Goal: Navigation & Orientation: Understand site structure

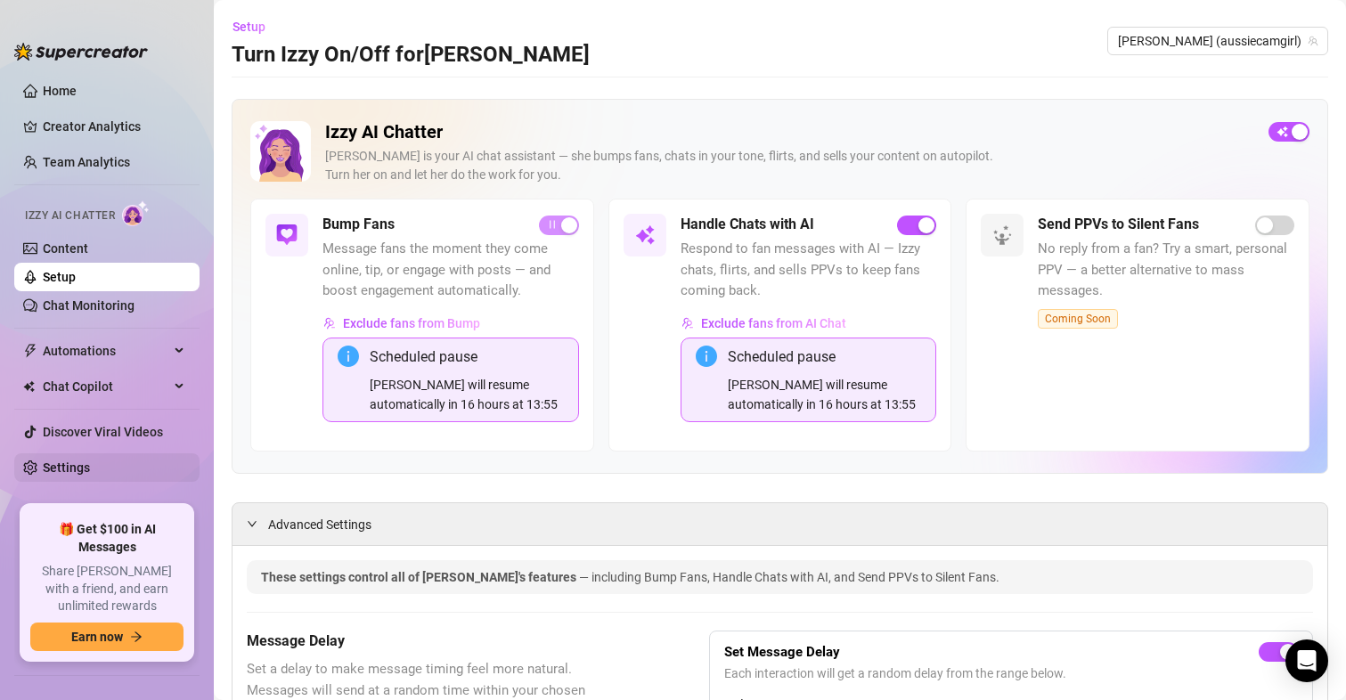
click at [85, 462] on link "Settings" at bounding box center [66, 468] width 47 height 14
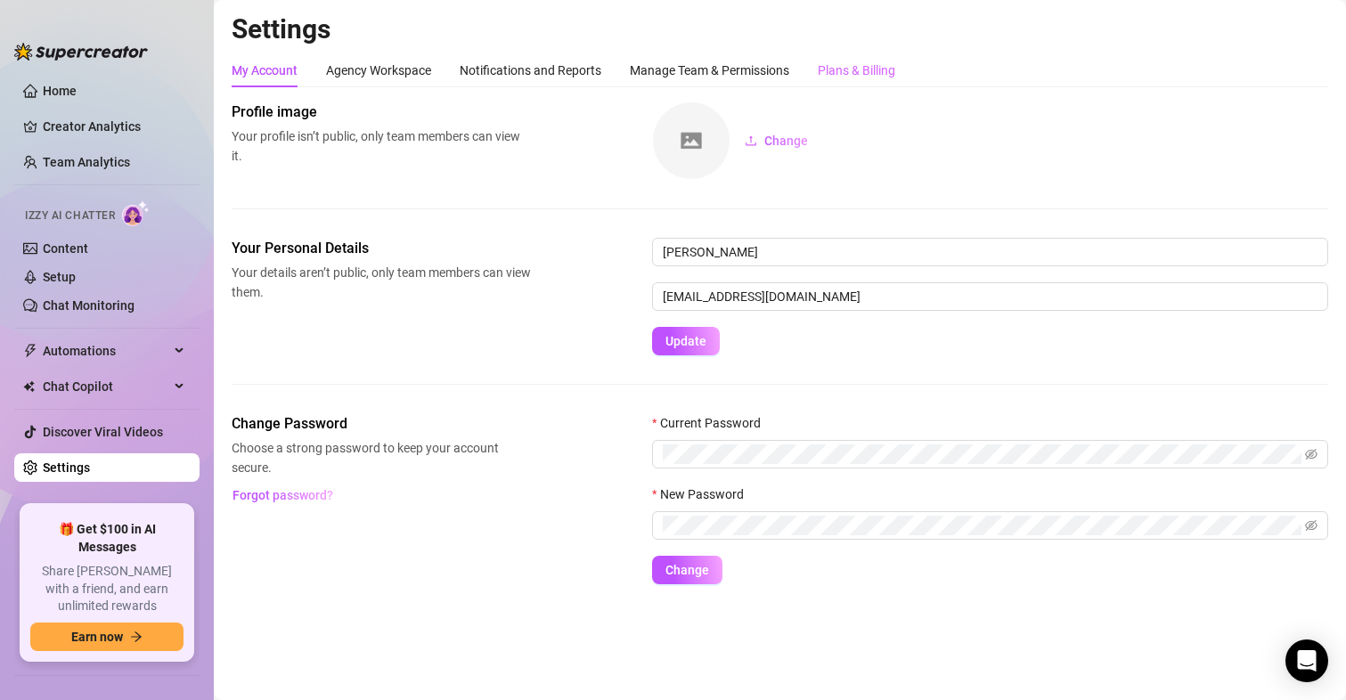
click at [859, 58] on div "Plans & Billing" at bounding box center [857, 70] width 78 height 34
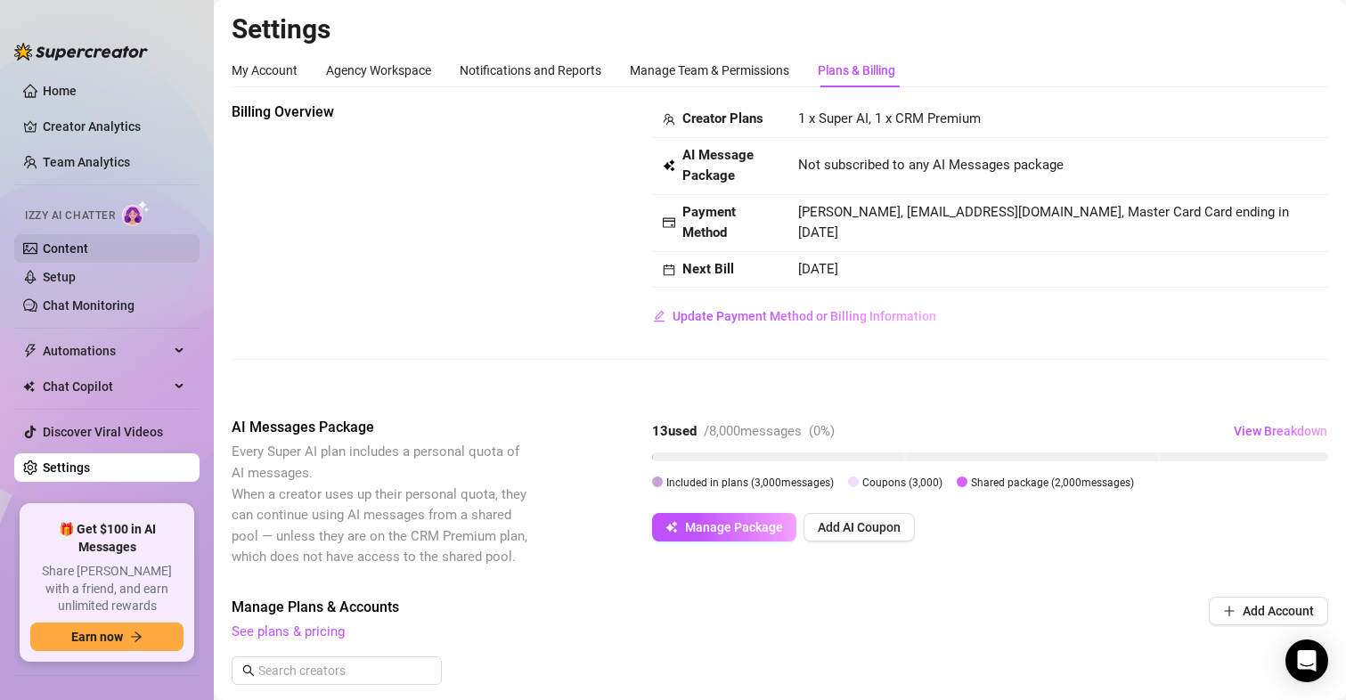
click at [72, 251] on link "Content" at bounding box center [65, 248] width 45 height 14
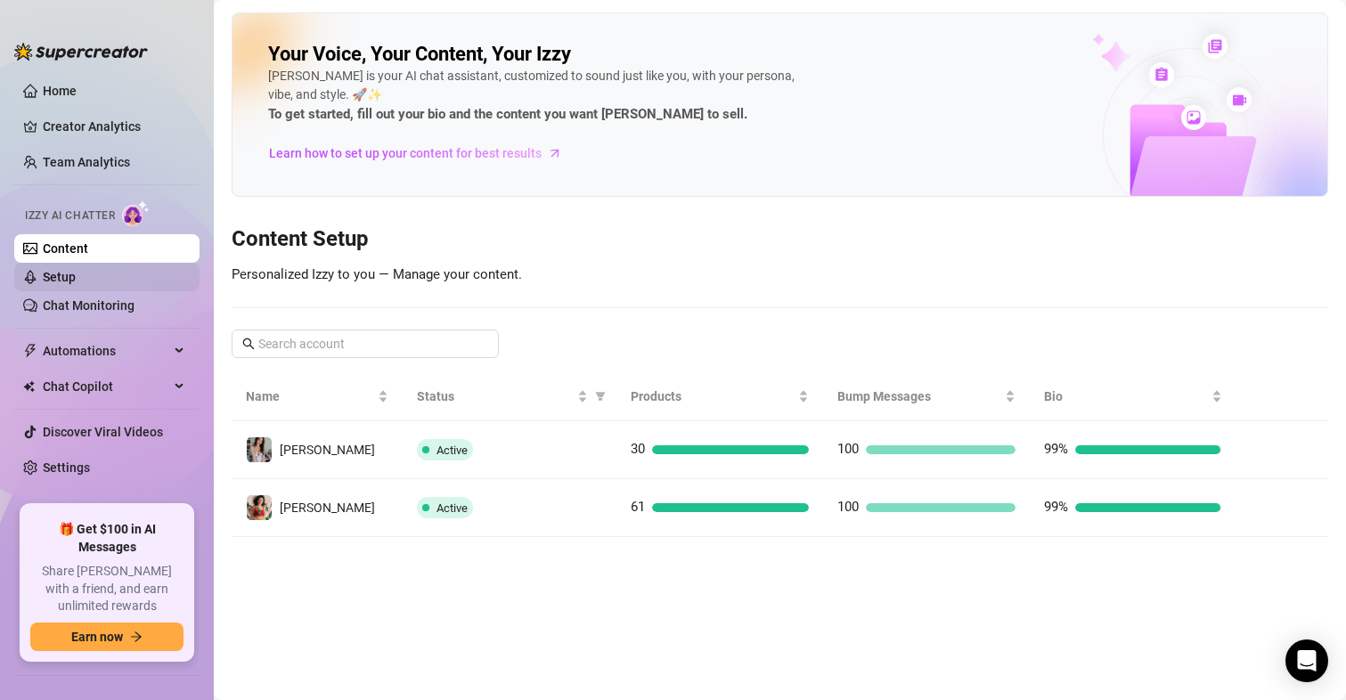
click at [76, 284] on link "Setup" at bounding box center [59, 277] width 33 height 14
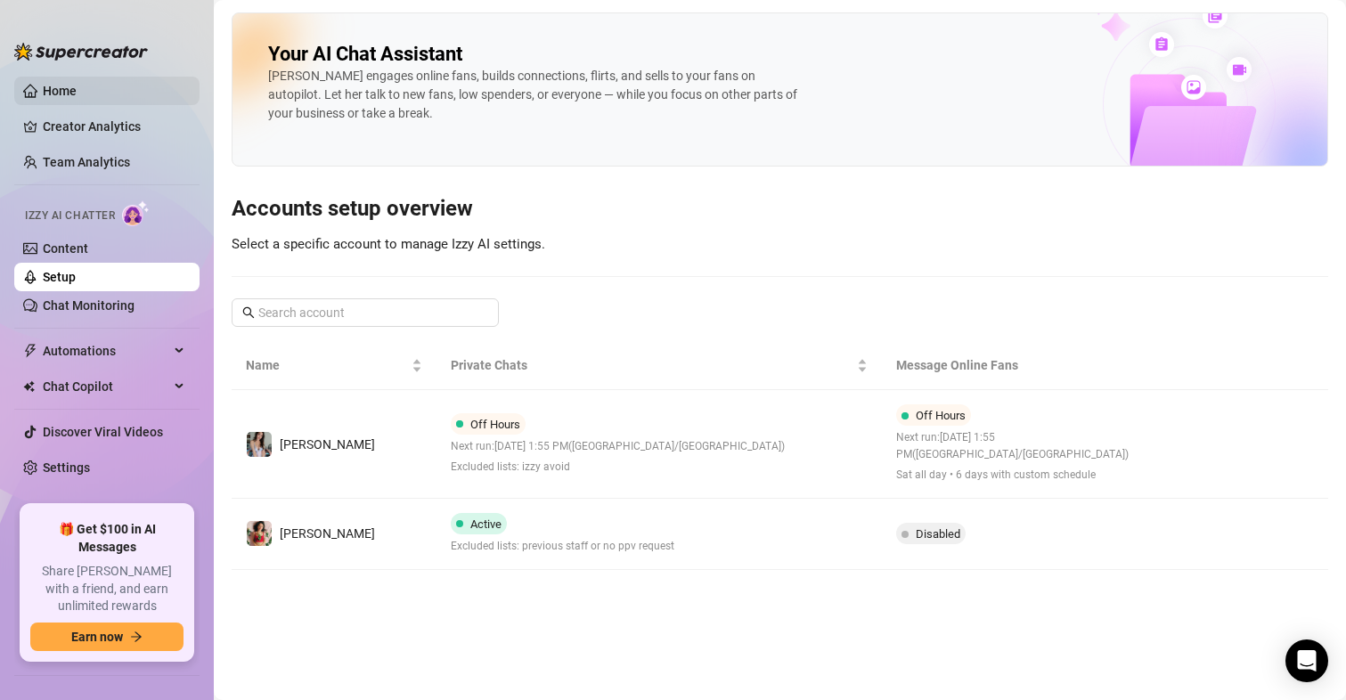
click at [67, 84] on link "Home" at bounding box center [60, 91] width 34 height 14
